Goal: Information Seeking & Learning: Learn about a topic

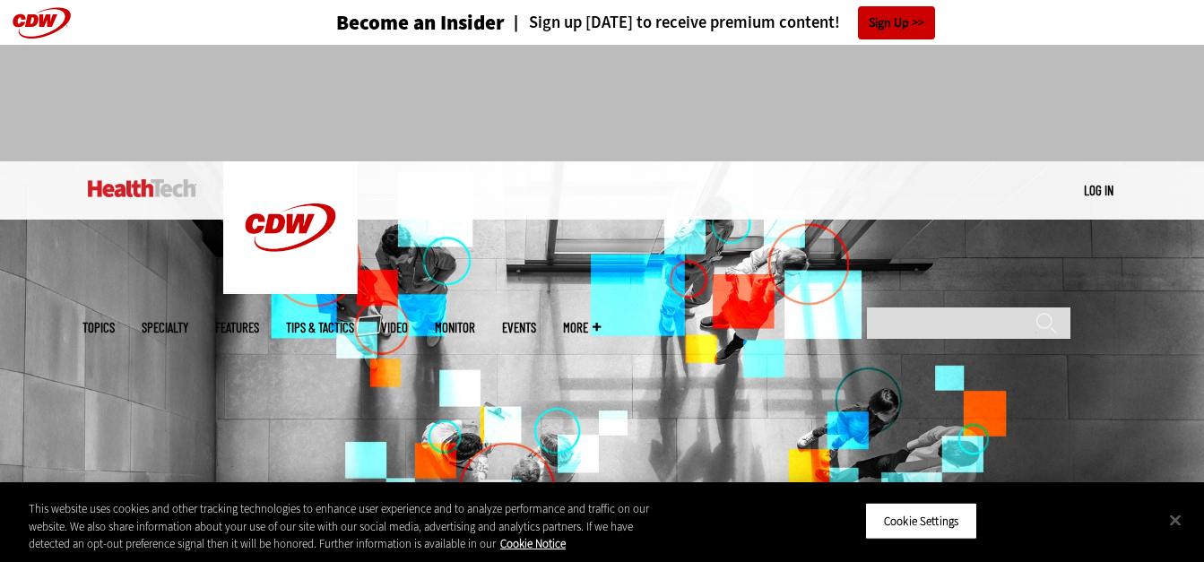
click at [520, 398] on img at bounding box center [602, 370] width 1204 height 419
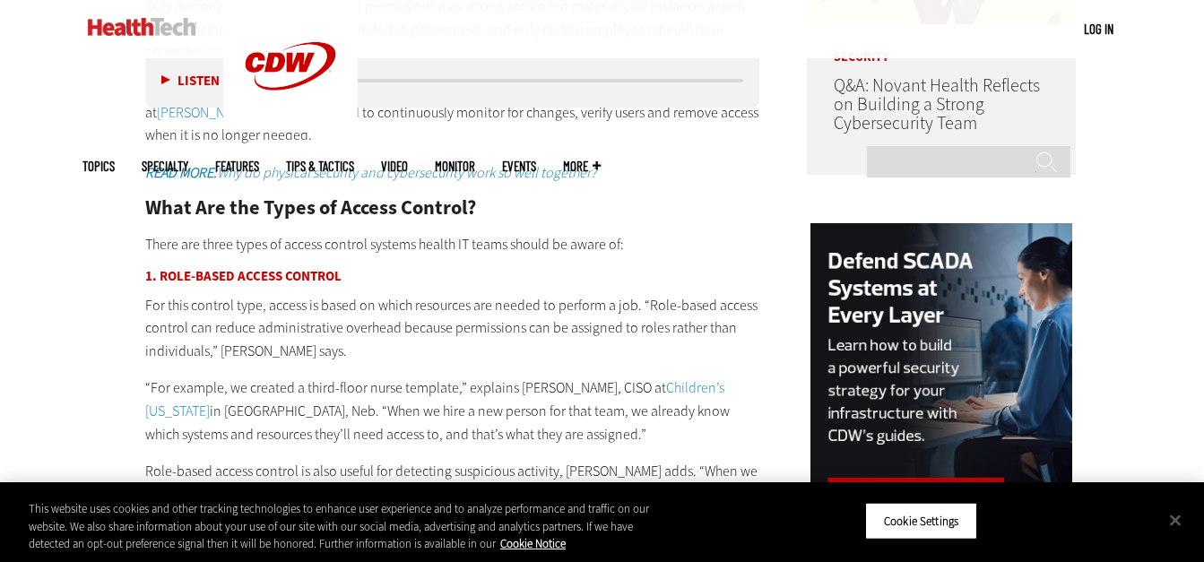
scroll to position [1565, 0]
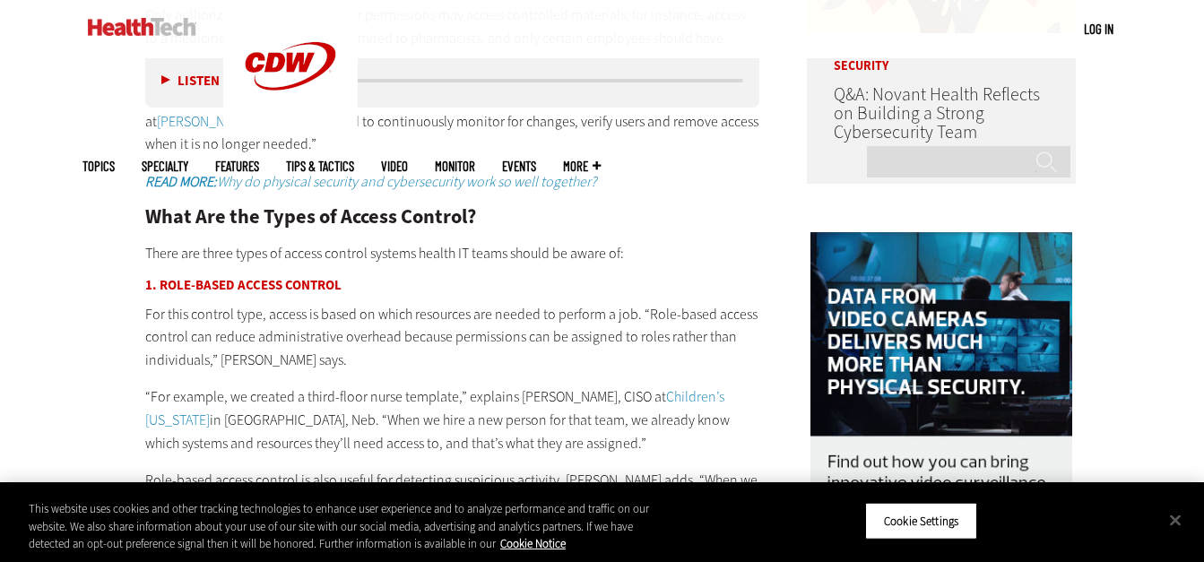
click at [548, 402] on p "“For example, we created a third-floor nurse template,” explains [PERSON_NAME],…" at bounding box center [452, 420] width 615 height 69
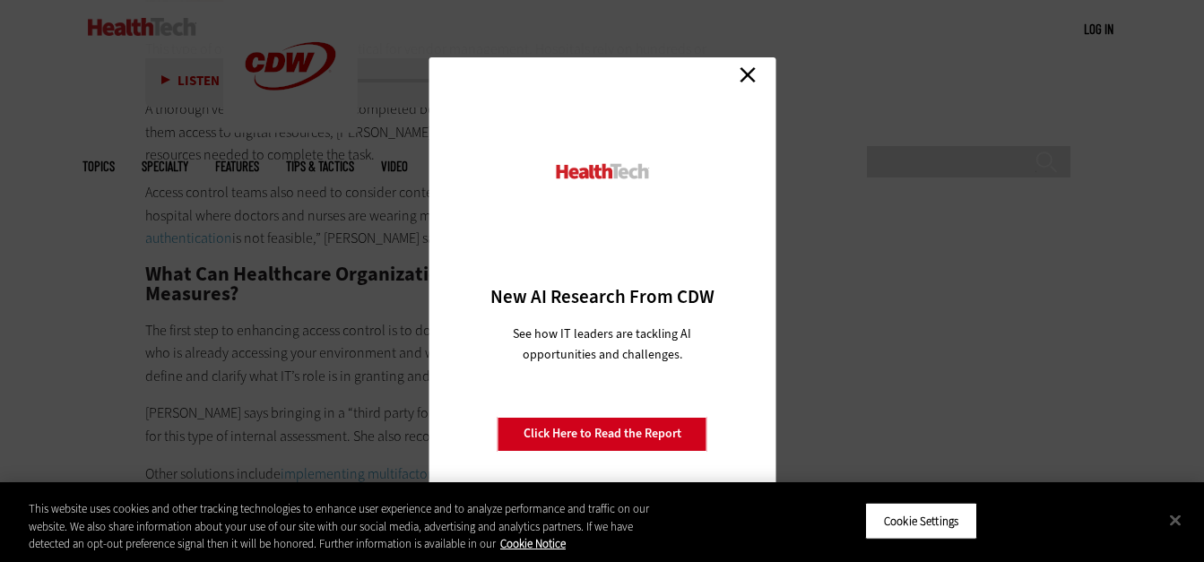
scroll to position [3595, 0]
click at [749, 71] on link "Close" at bounding box center [747, 75] width 27 height 27
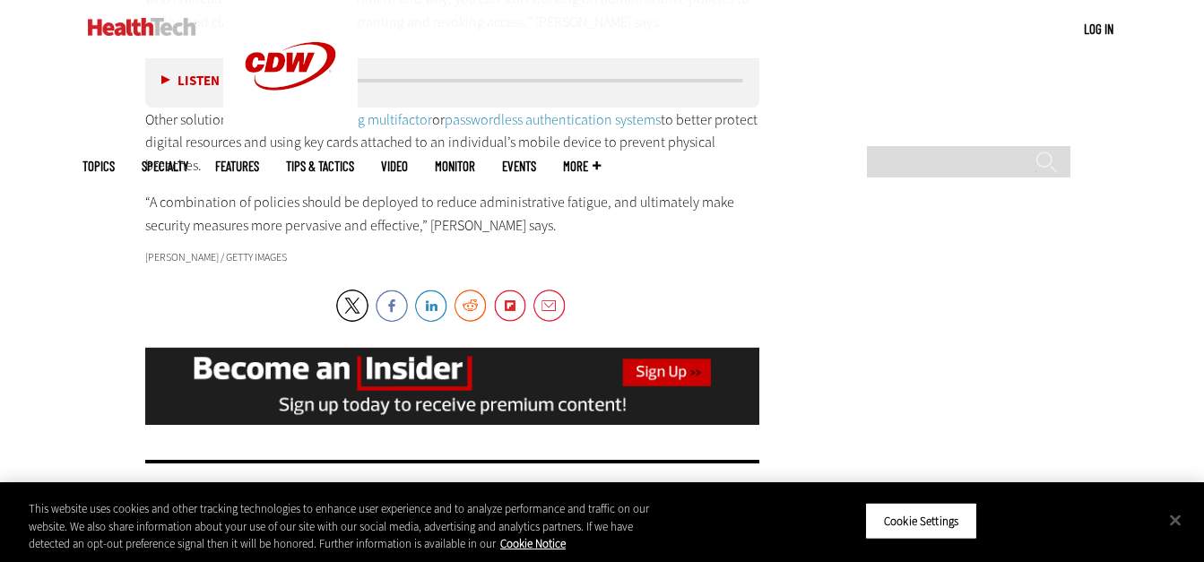
scroll to position [4024, 0]
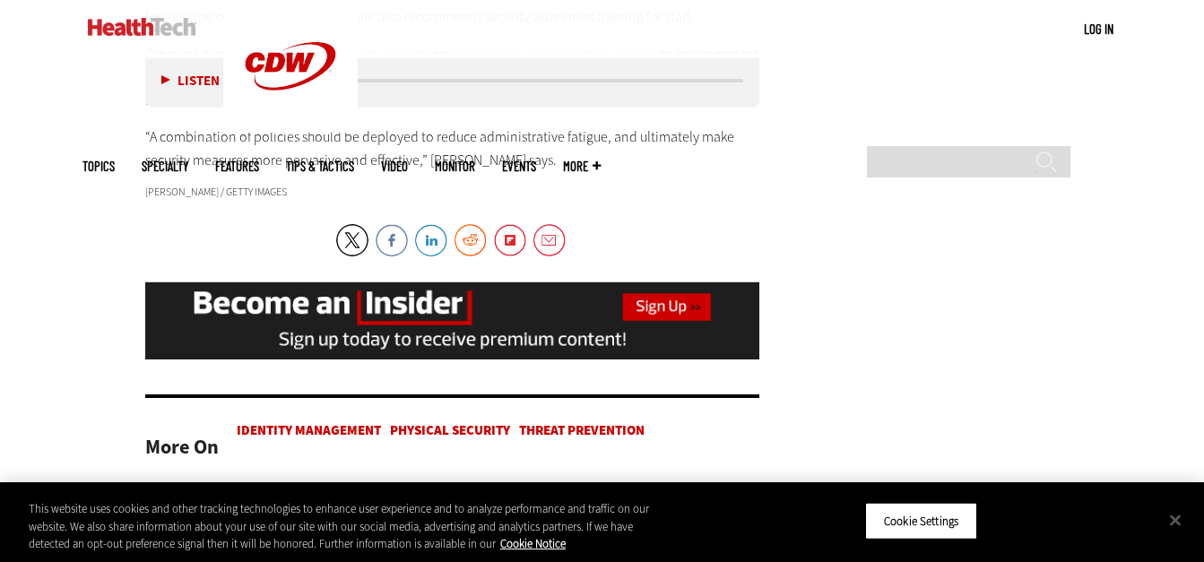
click at [524, 395] on div "More On Identity Management Physical Security Threat Prevention" at bounding box center [452, 442] width 615 height 95
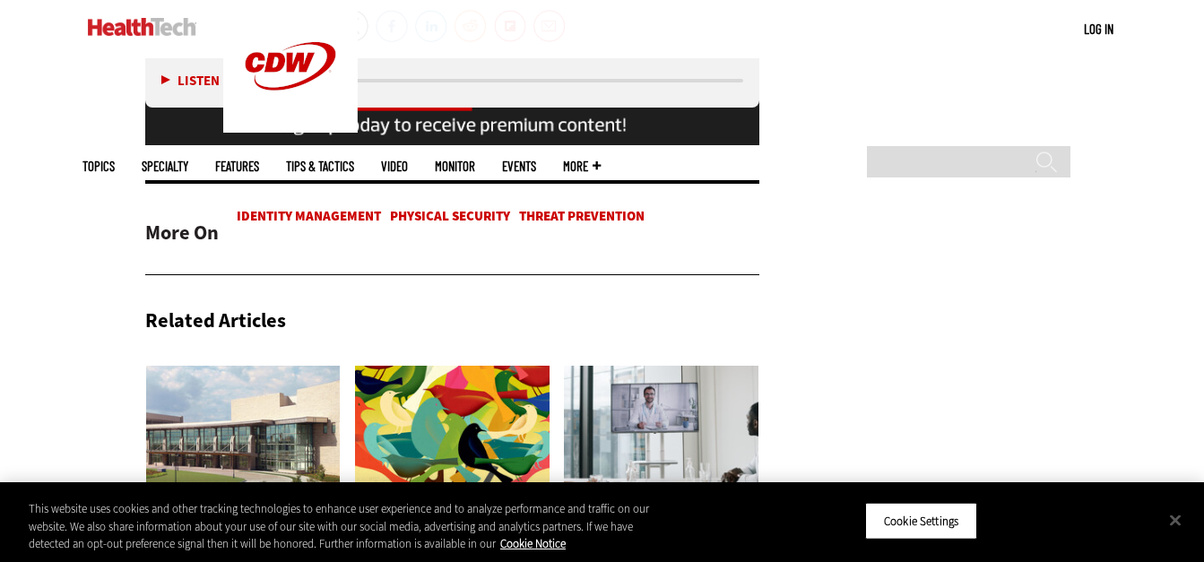
scroll to position [4219, 0]
